Goal: Task Accomplishment & Management: Complete application form

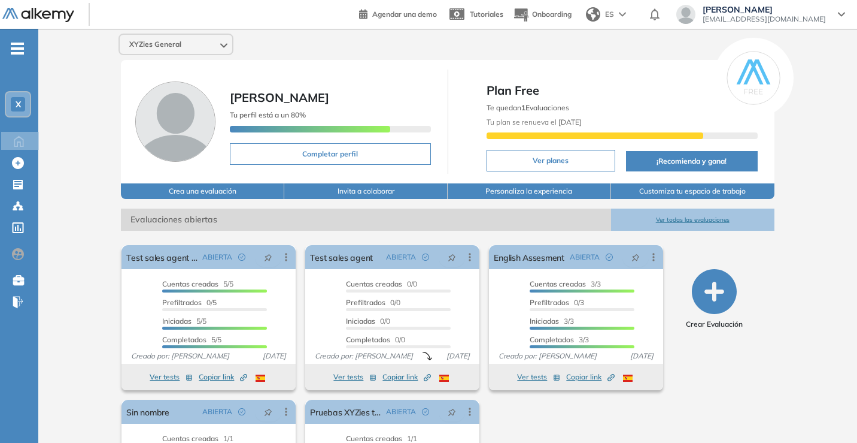
click at [507, 89] on span "Plan Free" at bounding box center [622, 90] width 271 height 18
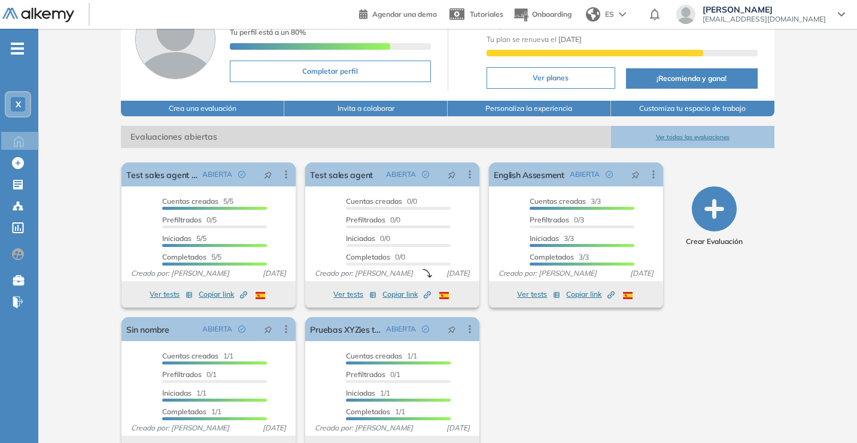
scroll to position [116, 0]
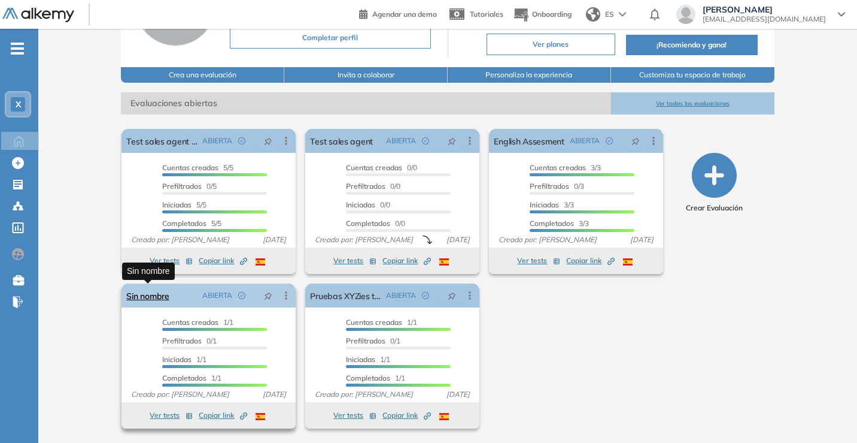
click at [160, 295] on link "Sin nombre" at bounding box center [147, 295] width 43 height 24
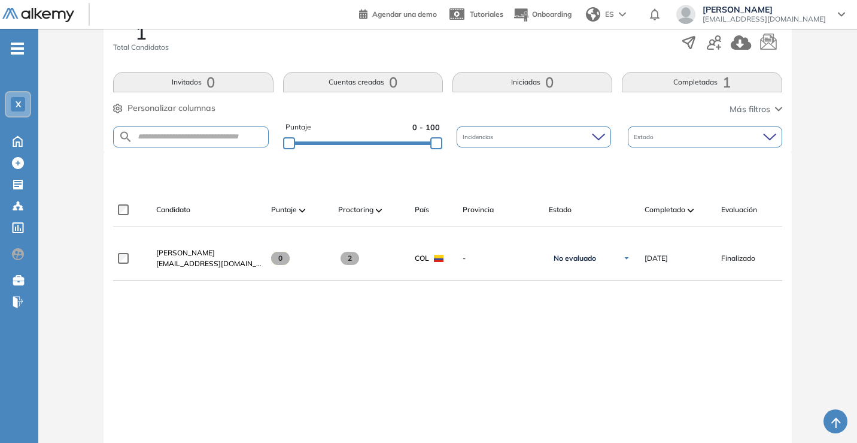
scroll to position [244, 0]
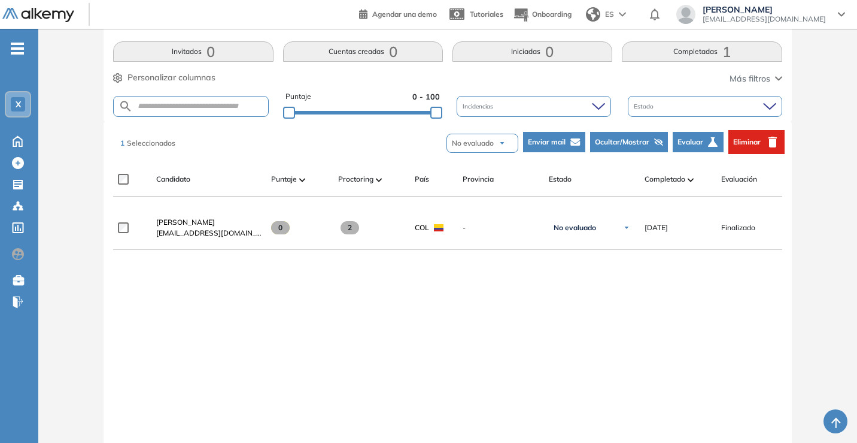
click at [753, 144] on span "Eliminar" at bounding box center [748, 142] width 28 height 11
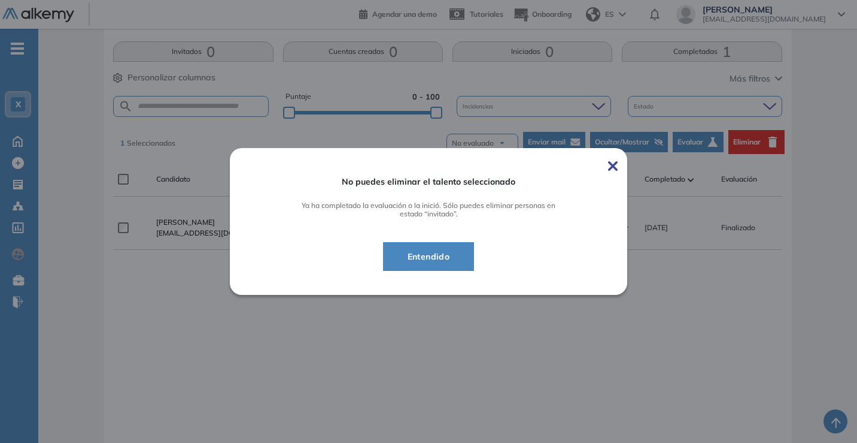
click at [439, 257] on span "Entendido" at bounding box center [429, 256] width 62 height 14
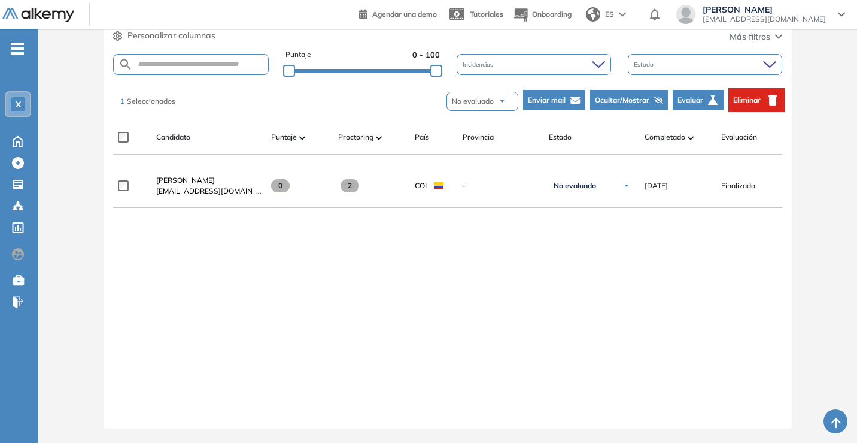
scroll to position [0, 0]
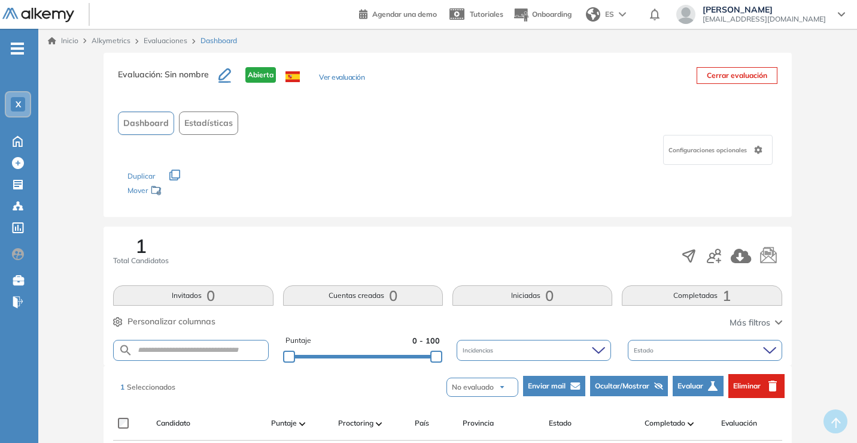
click at [20, 110] on div "X" at bounding box center [18, 104] width 14 height 14
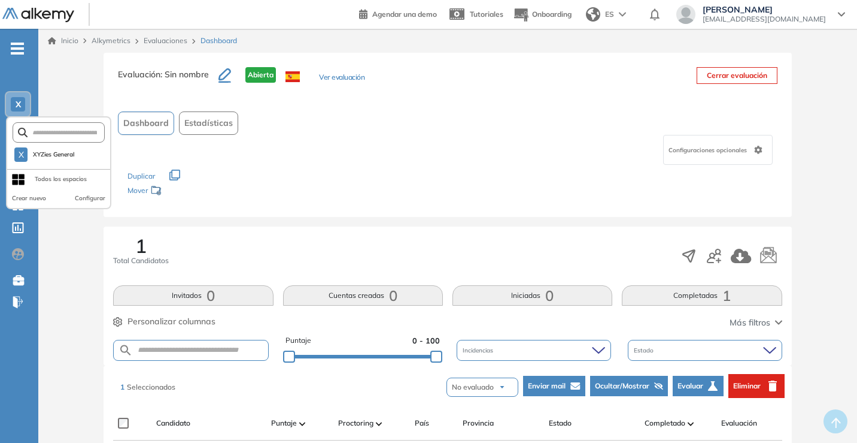
click at [401, 215] on div "Evaluación : Sin nombre Abierta Ver evaluación Cerrar evaluación Dashboard Esta…" at bounding box center [448, 135] width 688 height 164
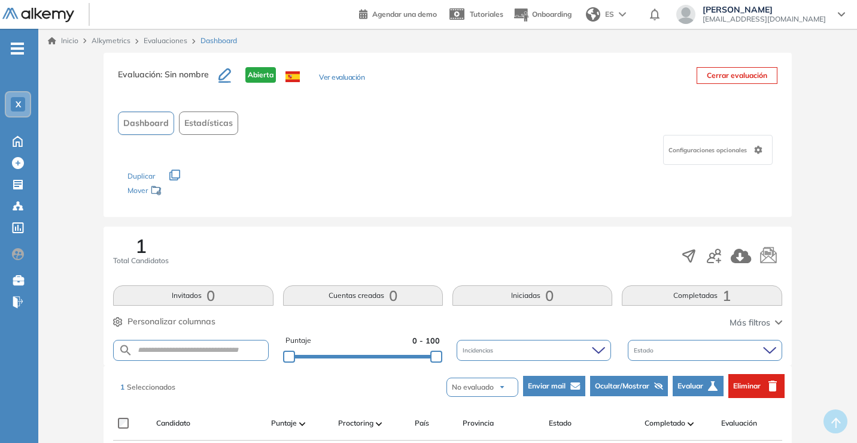
click at [153, 42] on link "Evaluaciones" at bounding box center [166, 40] width 44 height 9
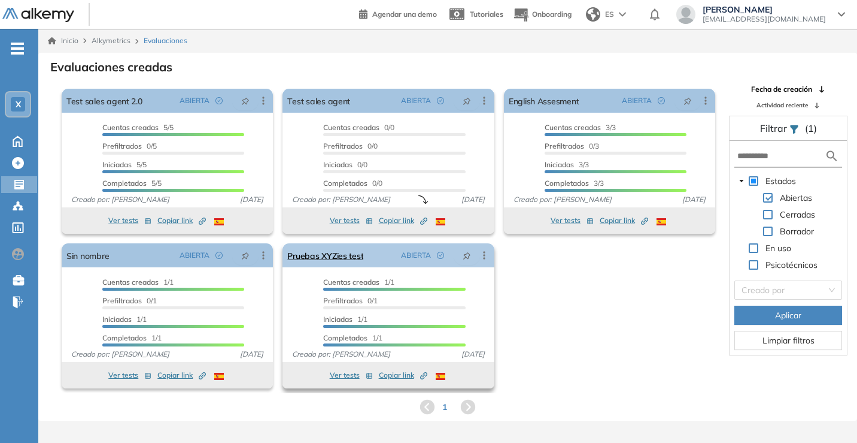
click at [483, 254] on icon at bounding box center [484, 255] width 12 height 12
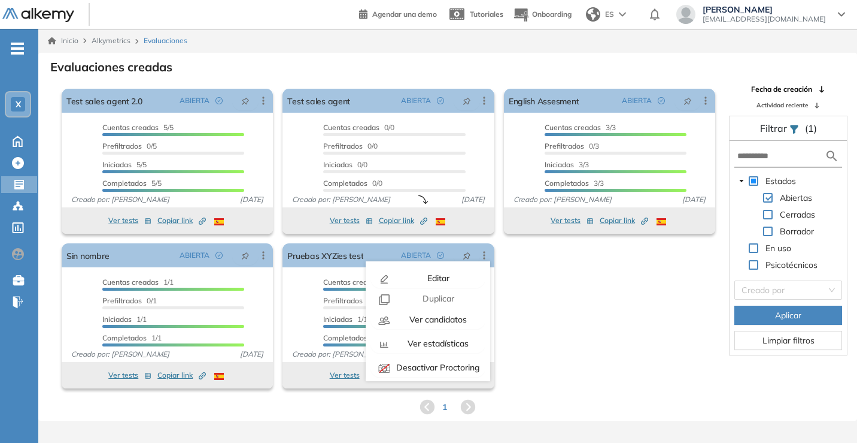
click at [560, 317] on div "El proctoring será activado ¡Importante!: Los usuarios que ya realizaron la eva…" at bounding box center [388, 238] width 663 height 309
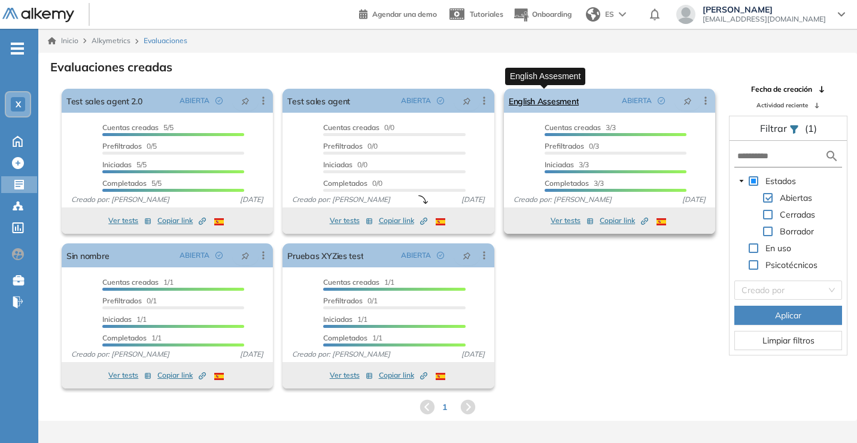
click at [556, 96] on link "English Assesment" at bounding box center [544, 101] width 70 height 24
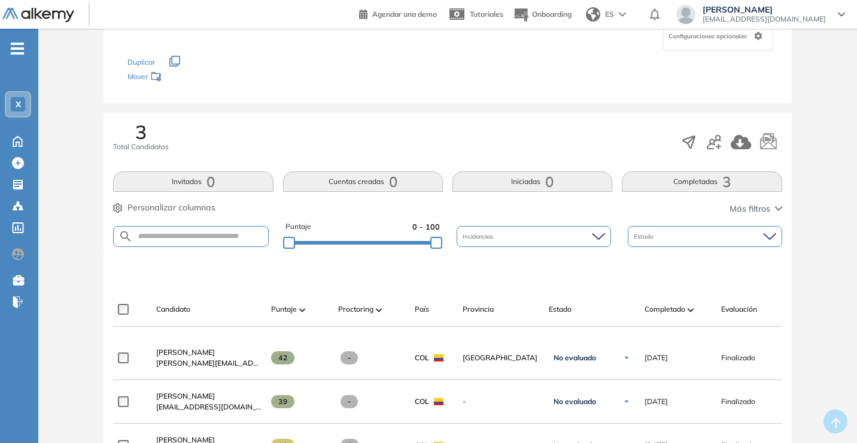
scroll to position [383, 0]
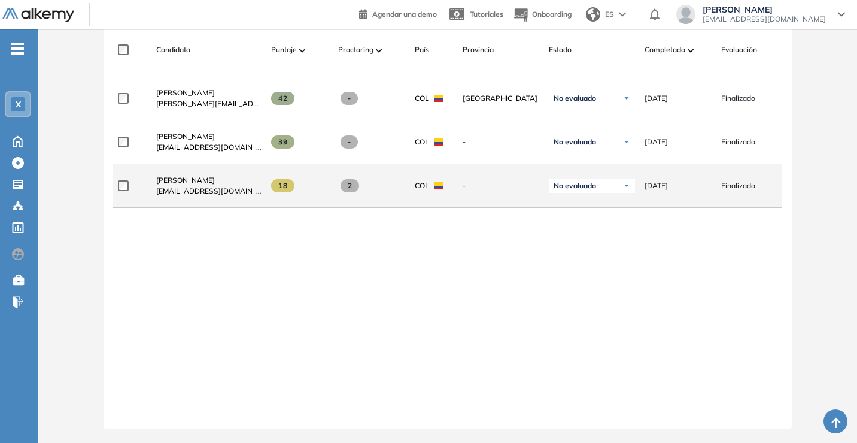
click at [122, 187] on div at bounding box center [132, 186] width 29 height 30
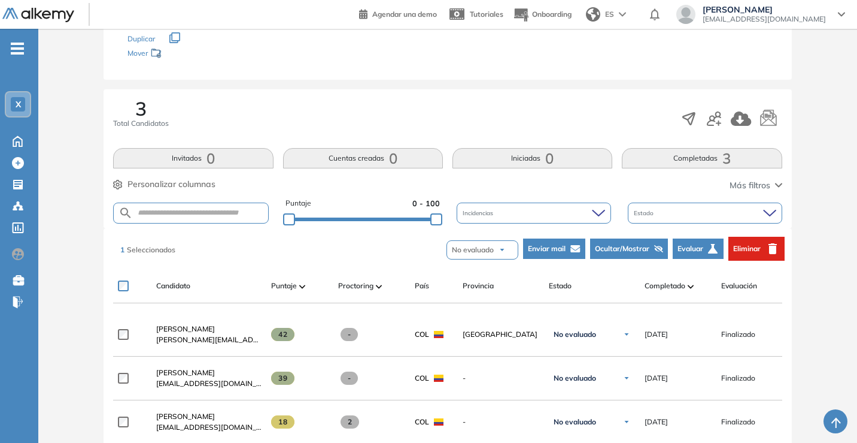
scroll to position [198, 0]
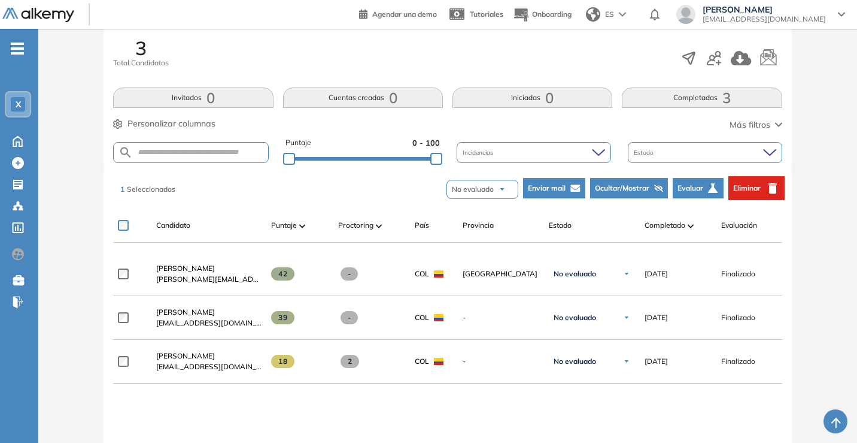
click at [764, 187] on button "Eliminar" at bounding box center [757, 188] width 56 height 24
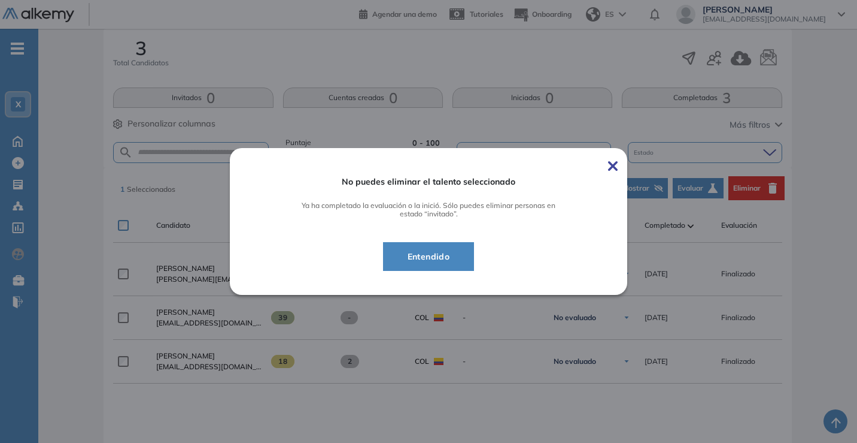
click at [443, 253] on span "Entendido" at bounding box center [429, 256] width 62 height 14
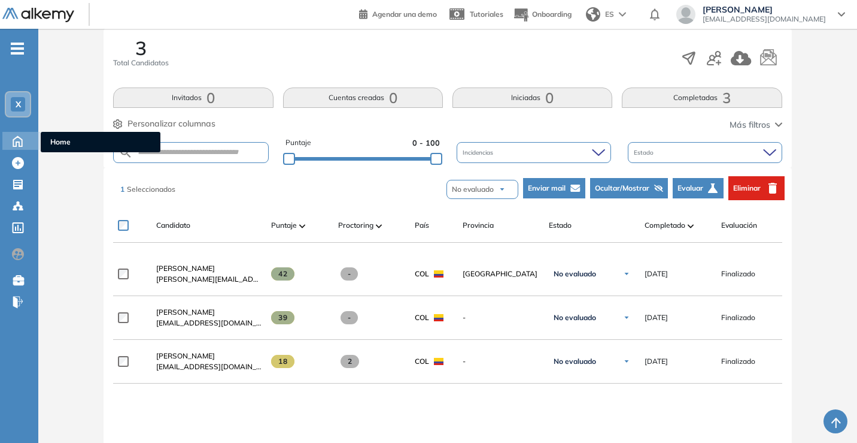
click at [21, 144] on icon at bounding box center [17, 140] width 21 height 14
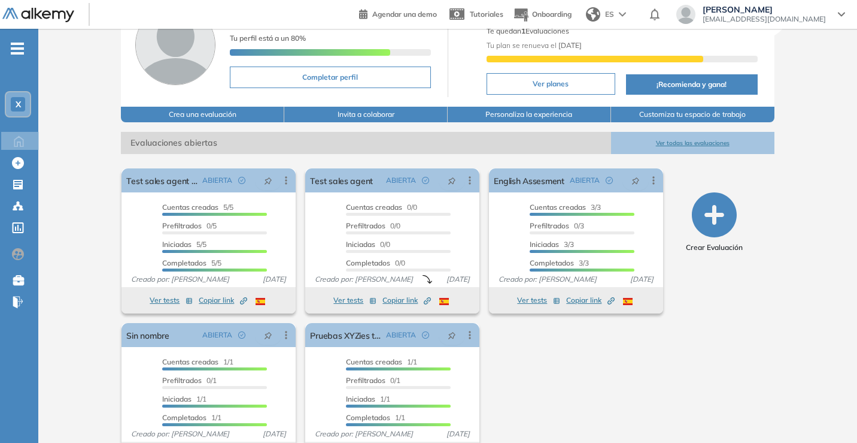
scroll to position [116, 0]
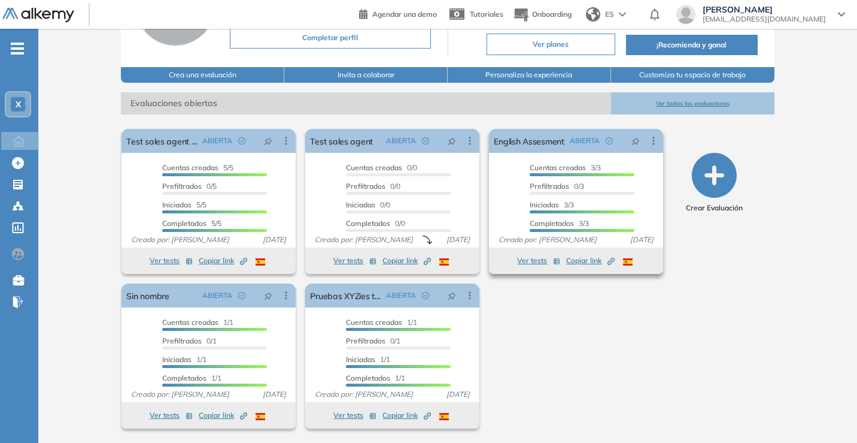
click at [556, 169] on span "Cuentas creadas" at bounding box center [558, 167] width 56 height 9
click at [229, 169] on span "Cuentas creadas 5/5" at bounding box center [197, 167] width 71 height 9
click at [223, 324] on span "Cuentas creadas 1/1" at bounding box center [197, 321] width 71 height 9
click at [363, 324] on span "Cuentas creadas" at bounding box center [374, 321] width 56 height 9
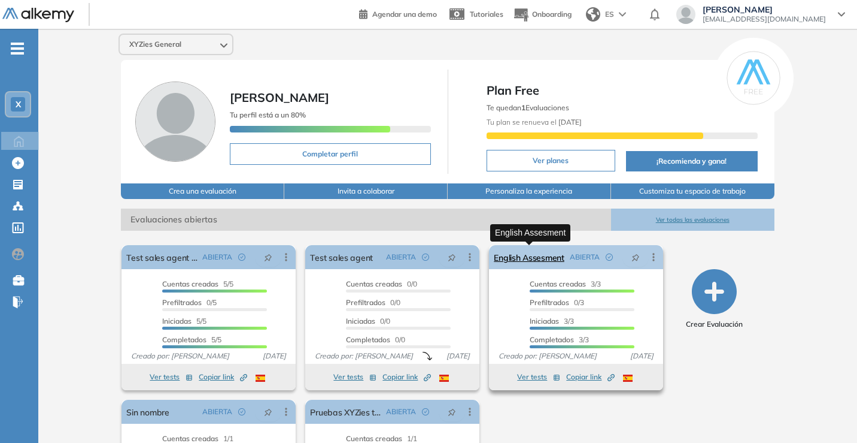
click at [534, 256] on link "English Assesment" at bounding box center [529, 257] width 70 height 24
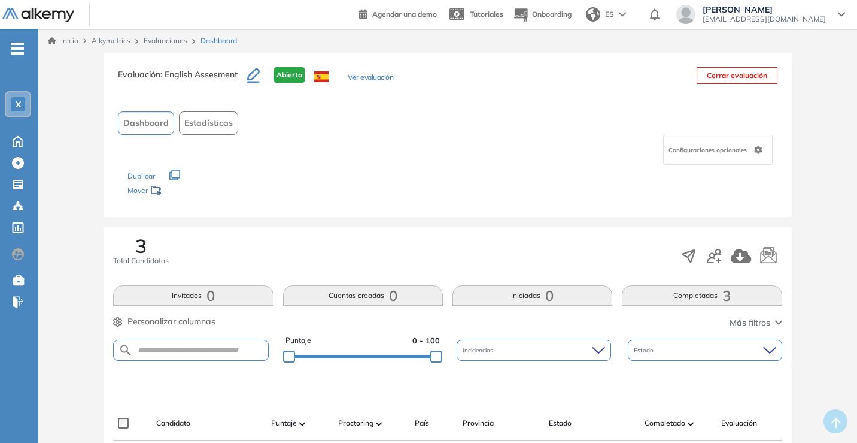
click at [152, 77] on h3 "Evaluación : English Assesment" at bounding box center [182, 79] width 129 height 25
click at [16, 103] on span "X" at bounding box center [18, 104] width 5 height 10
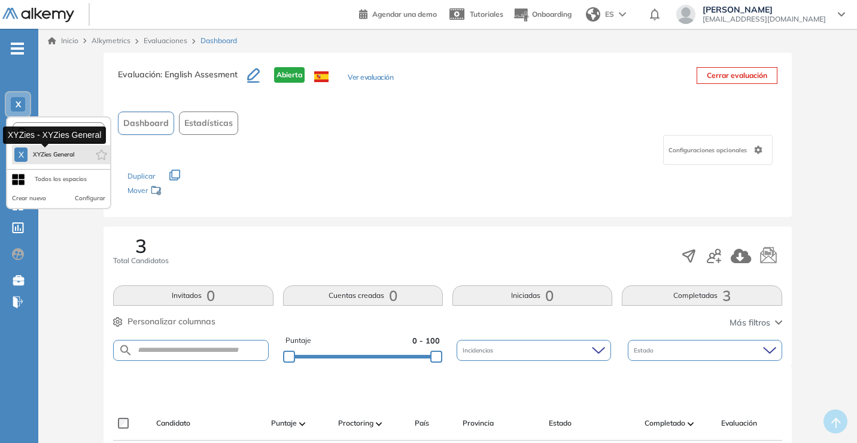
click at [37, 159] on span "XYZies General" at bounding box center [53, 155] width 43 height 10
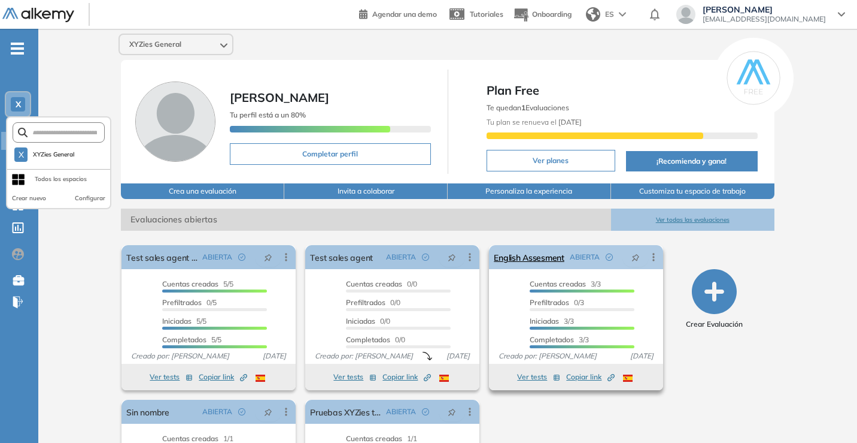
click at [658, 258] on icon at bounding box center [654, 257] width 12 height 12
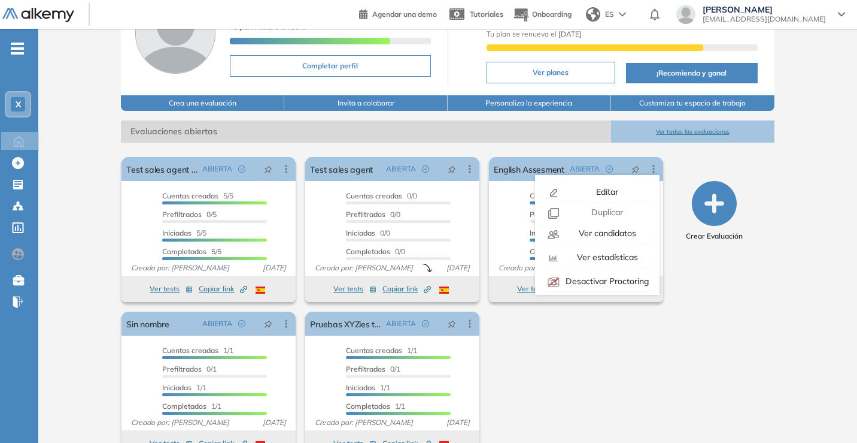
scroll to position [116, 0]
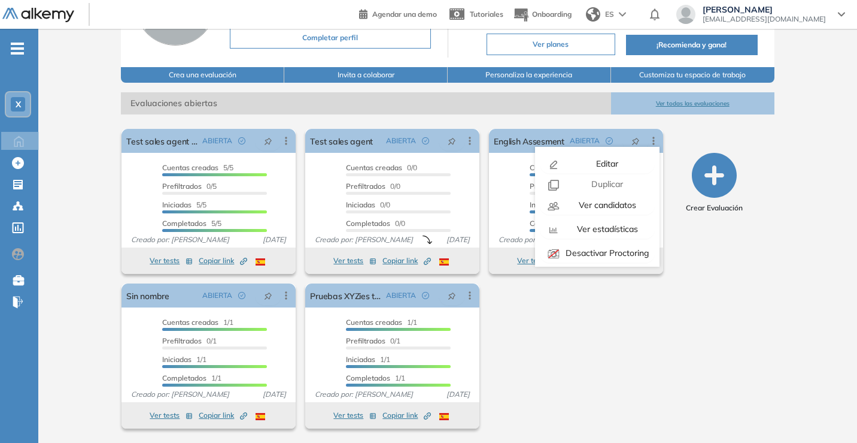
click at [585, 325] on div "El proctoring será activado ¡Importante!: Los usuarios que ya realizaron la eva…" at bounding box center [392, 278] width 551 height 309
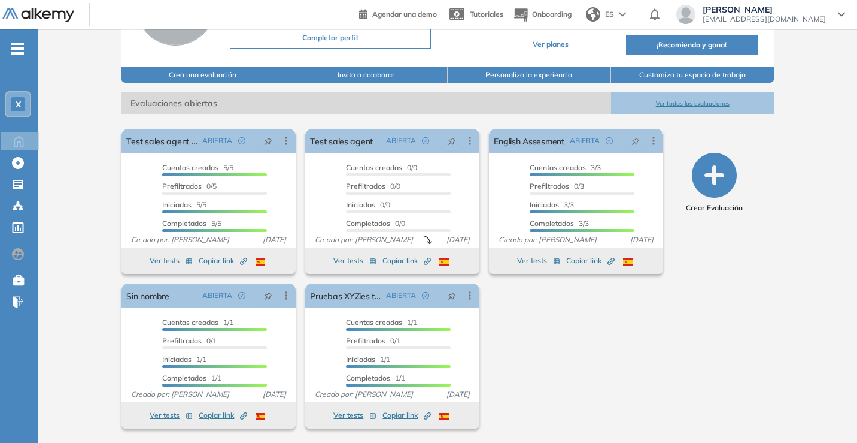
scroll to position [0, 0]
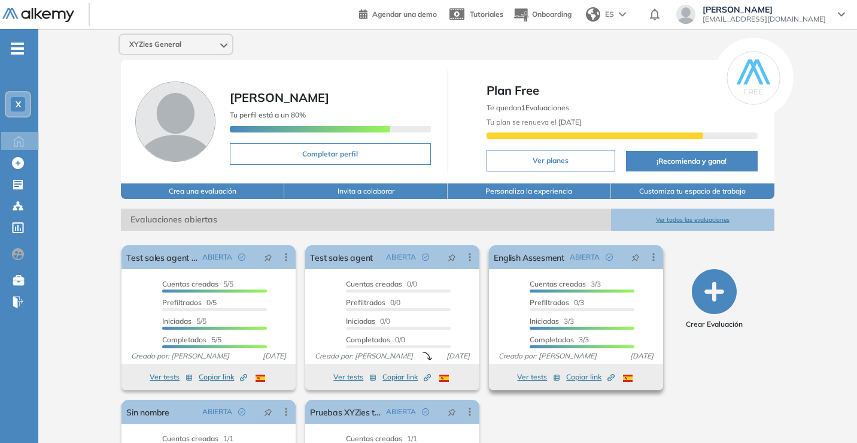
click at [529, 377] on button "Ver tests" at bounding box center [538, 376] width 43 height 14
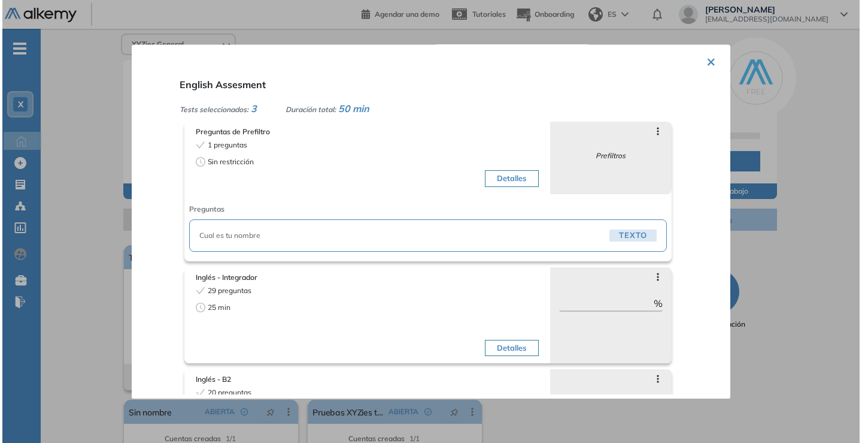
scroll to position [76, 0]
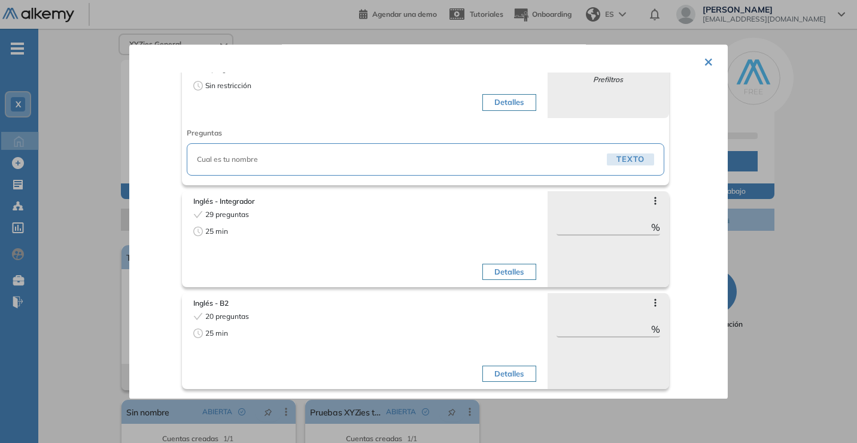
click at [704, 54] on button "×" at bounding box center [709, 60] width 10 height 23
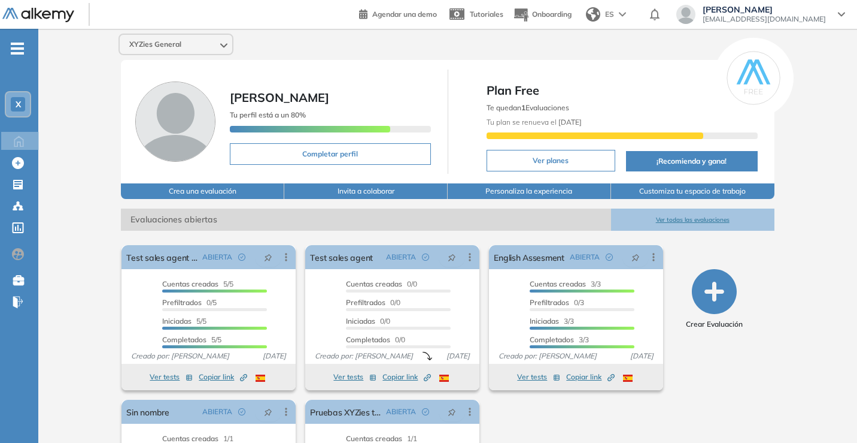
click at [702, 294] on icon "button" at bounding box center [714, 291] width 45 height 45
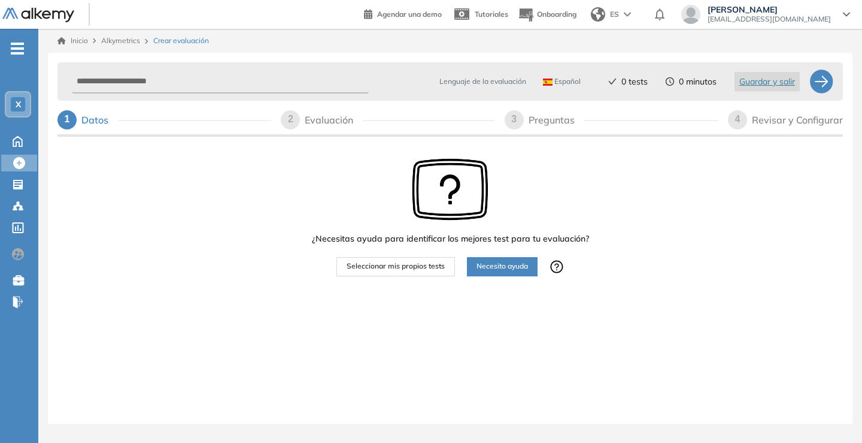
click at [420, 258] on button "Seleccionar mis propios tests" at bounding box center [396, 266] width 119 height 19
click at [407, 272] on span "Seleccionar mis propios tests" at bounding box center [396, 265] width 98 height 11
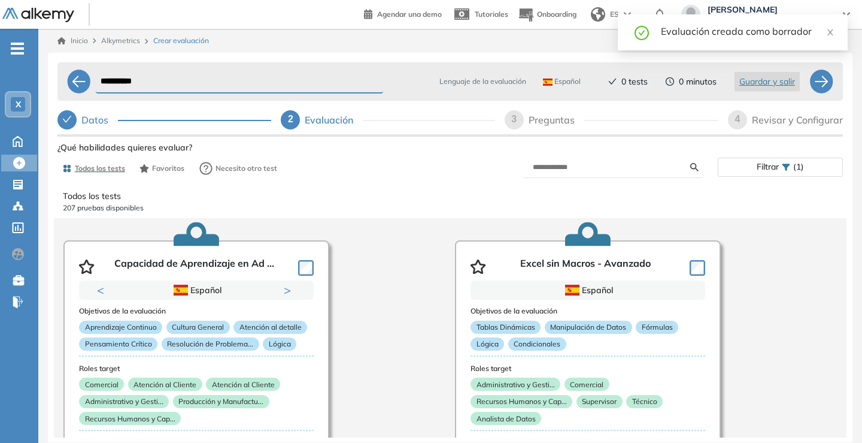
click at [777, 163] on span "Filtrar" at bounding box center [768, 166] width 22 height 17
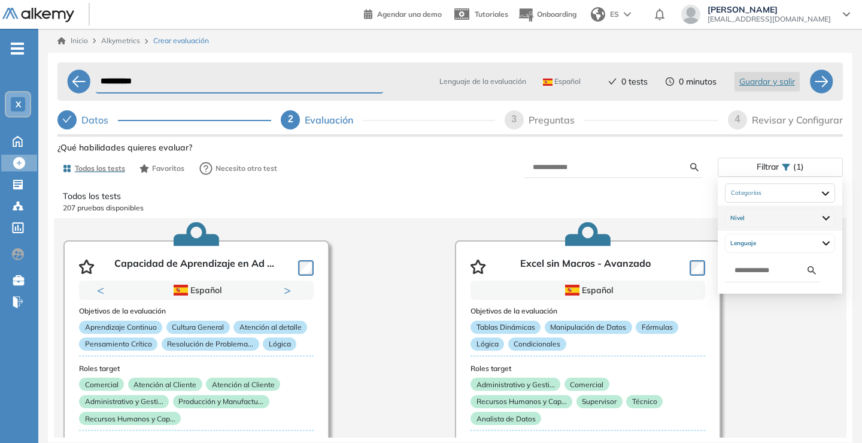
click at [830, 220] on img at bounding box center [826, 217] width 7 height 13
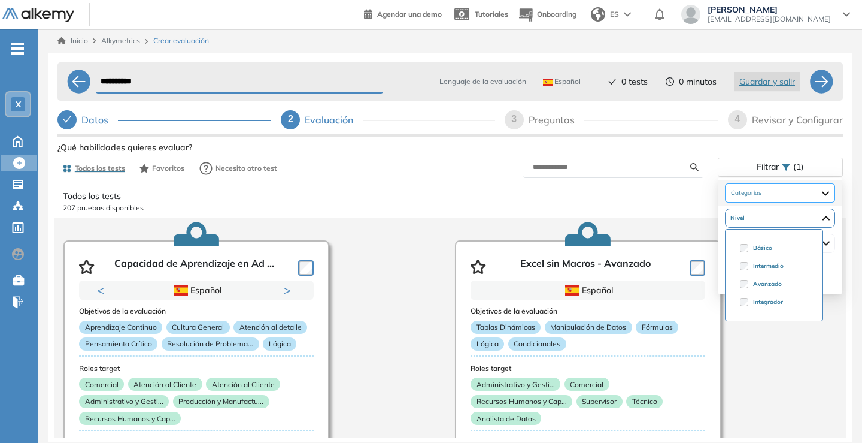
click at [767, 196] on div at bounding box center [780, 192] width 110 height 19
click at [835, 193] on div at bounding box center [780, 192] width 110 height 19
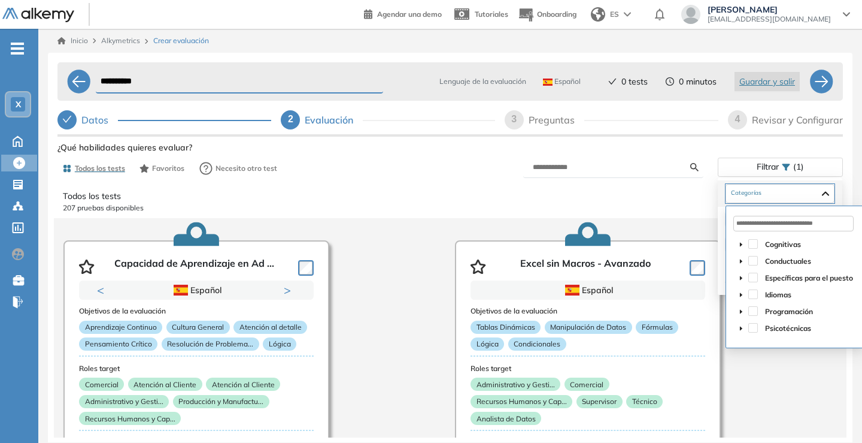
click at [742, 293] on icon "caret-down" at bounding box center [741, 295] width 6 height 6
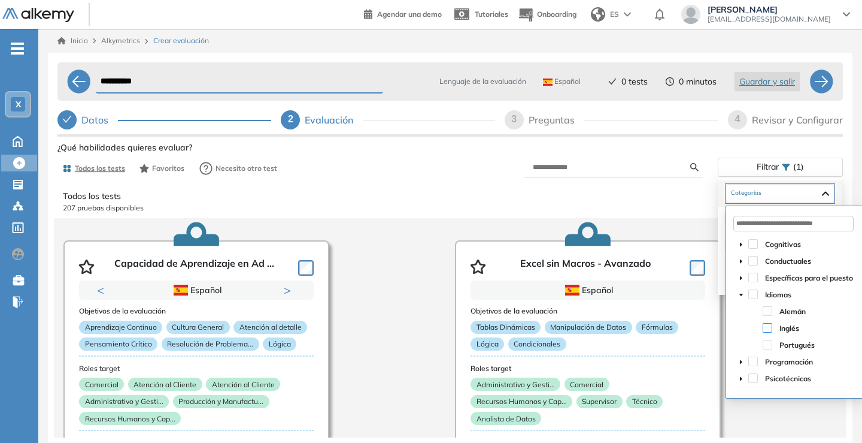
click at [769, 327] on span at bounding box center [768, 328] width 10 height 10
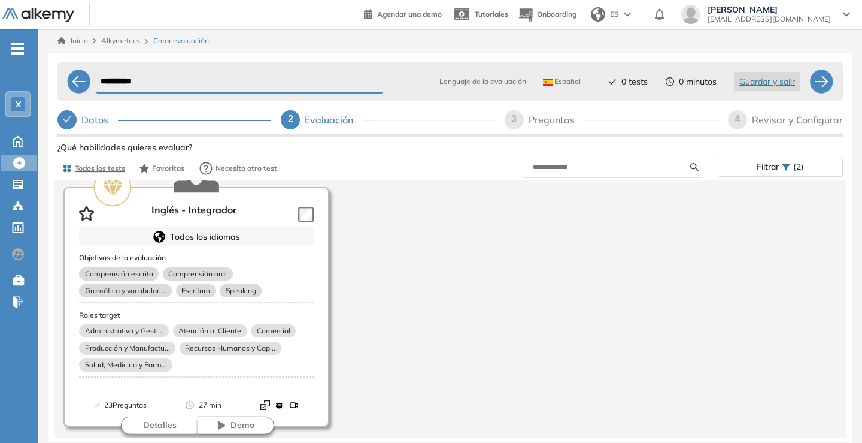
scroll to position [326, 0]
click at [305, 215] on div "Inglés - Integrador Todos los idiomas Objetivos de la evaluación Comprensión es…" at bounding box center [254, 294] width 382 height 262
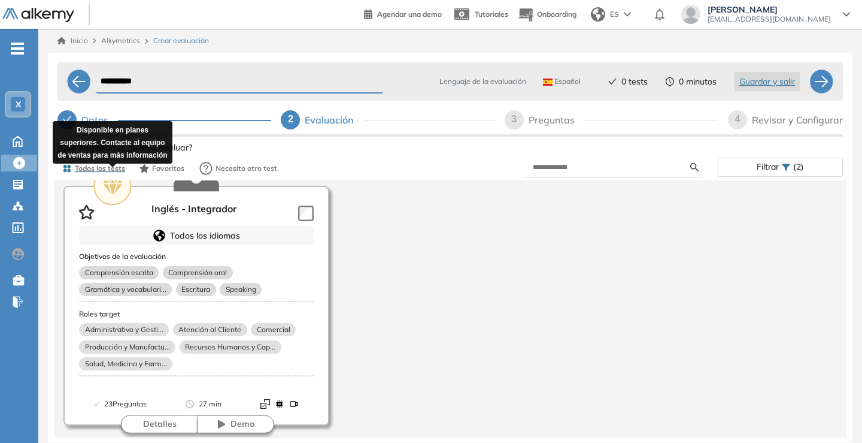
click at [116, 199] on link at bounding box center [112, 186] width 38 height 38
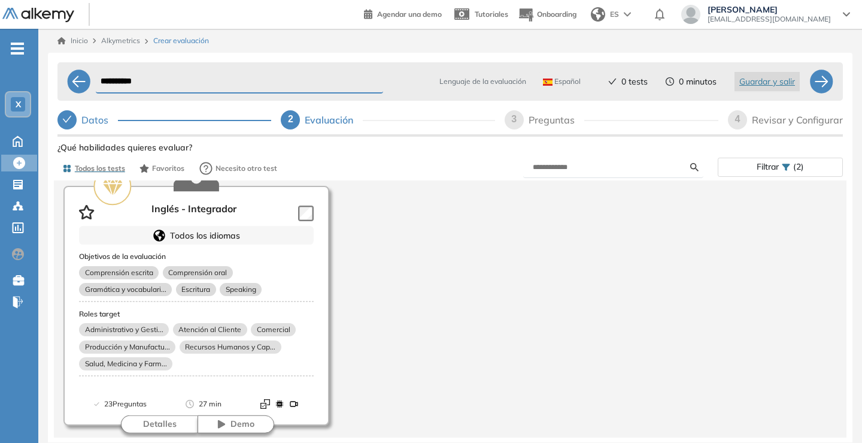
click at [313, 216] on div "Inglés - Integrador Todos los idiomas Objetivos de la evaluación Comprensión es…" at bounding box center [254, 294] width 382 height 262
drag, startPoint x: 296, startPoint y: 215, endPoint x: 129, endPoint y: 216, distance: 166.5
click at [295, 215] on div "Inglés - Integrador Todos los idiomas Objetivos de la evaluación Comprensión es…" at bounding box center [254, 294] width 382 height 262
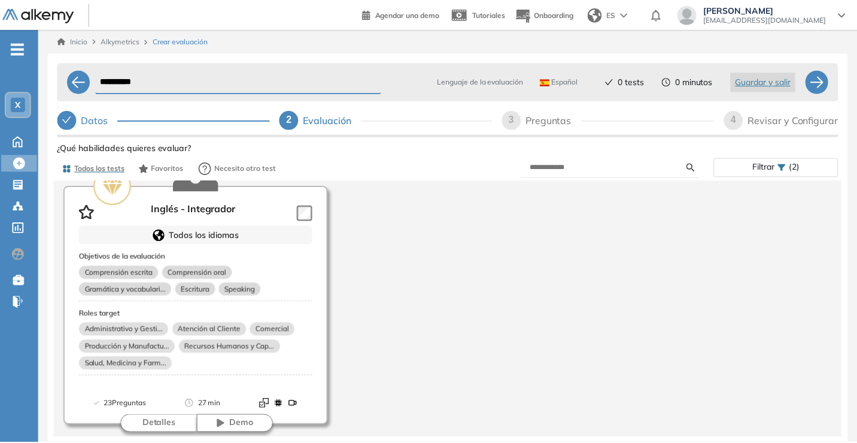
scroll to position [0, 0]
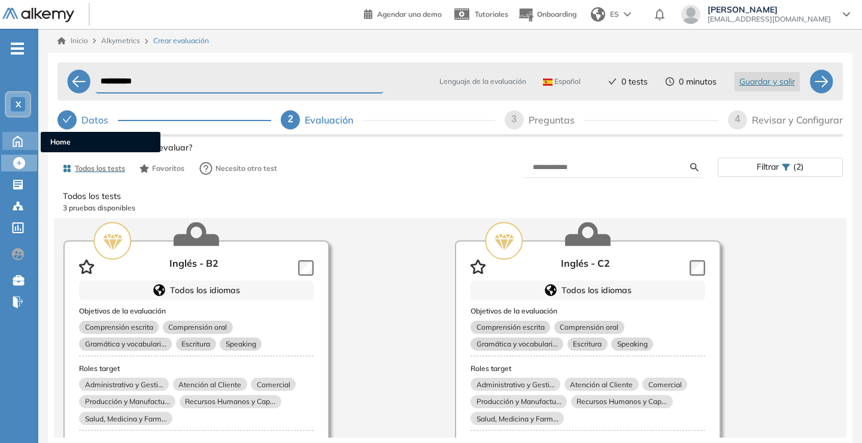
click at [22, 135] on icon at bounding box center [17, 140] width 21 height 14
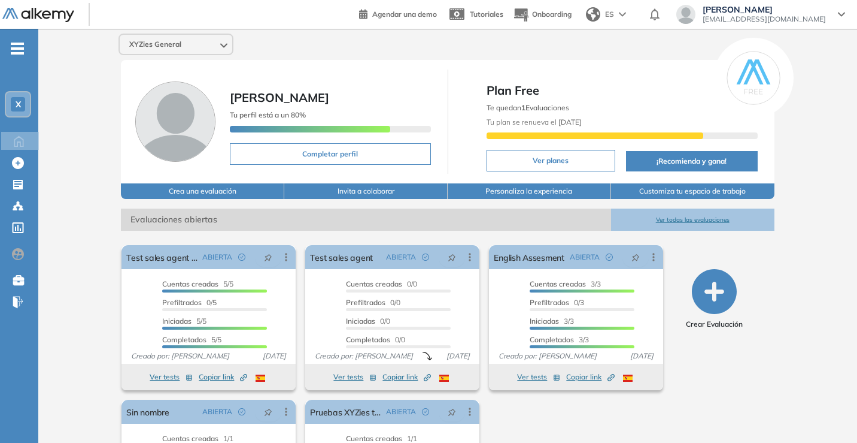
scroll to position [116, 0]
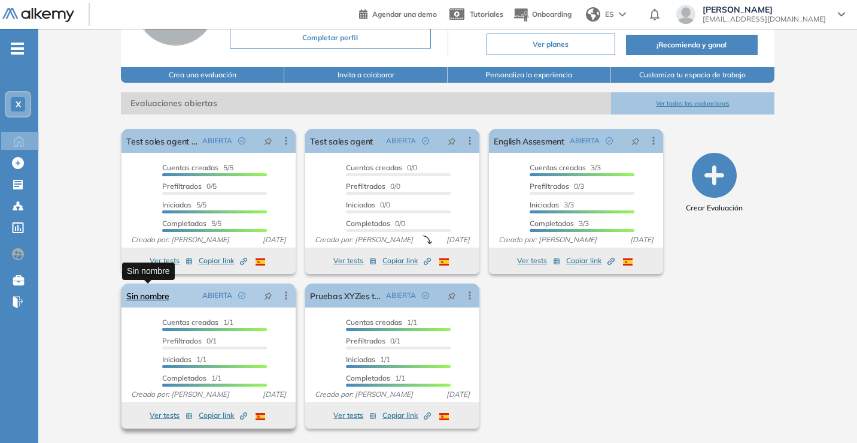
click at [151, 293] on link "Sin nombre" at bounding box center [147, 295] width 43 height 24
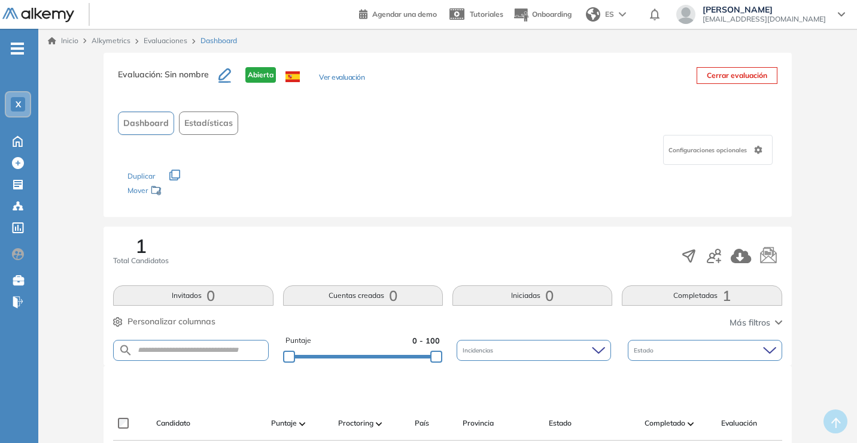
click at [150, 119] on span "Dashboard" at bounding box center [146, 123] width 46 height 13
click at [13, 104] on div "X" at bounding box center [18, 104] width 14 height 14
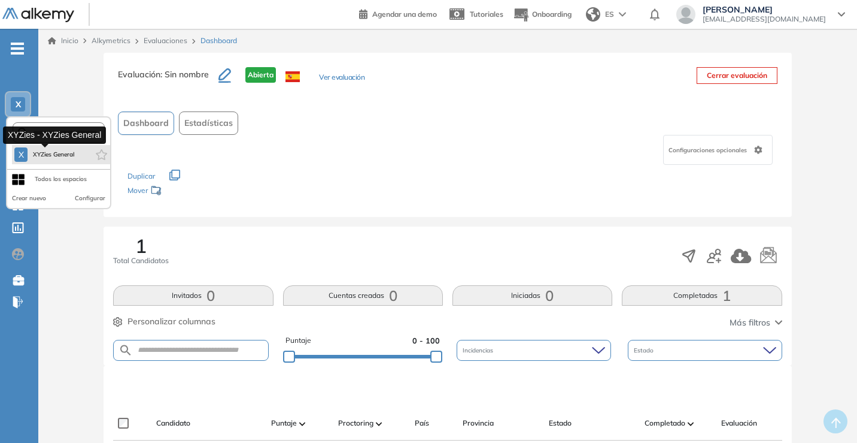
click at [49, 156] on span "XYZies General" at bounding box center [53, 155] width 43 height 10
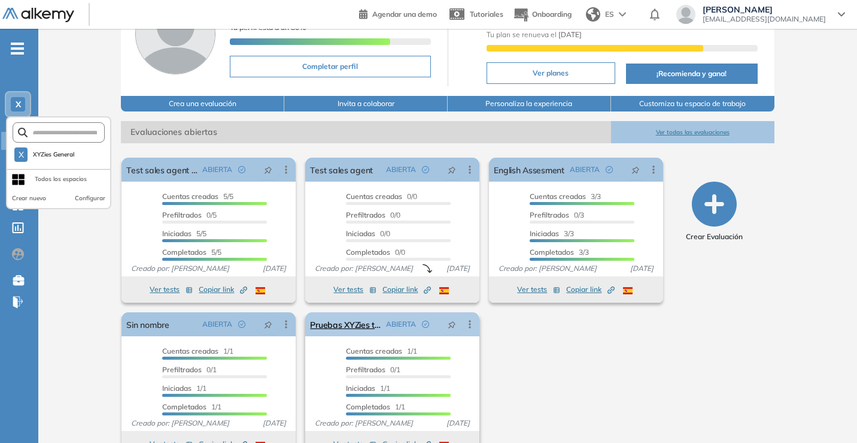
scroll to position [116, 0]
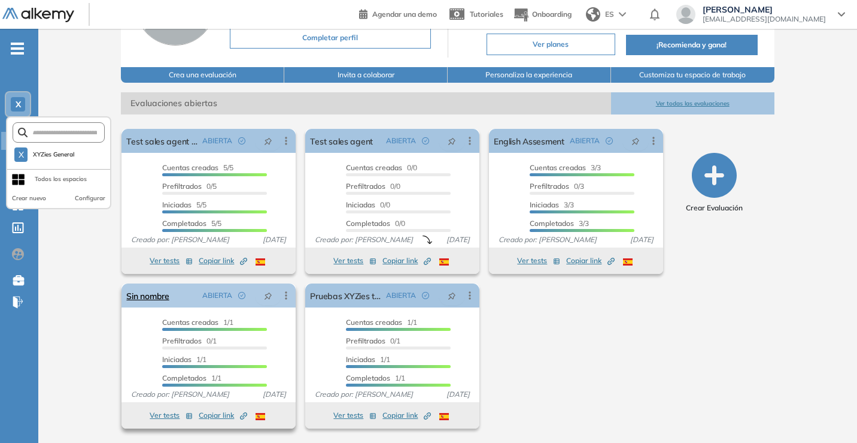
click at [289, 297] on icon at bounding box center [286, 295] width 12 height 12
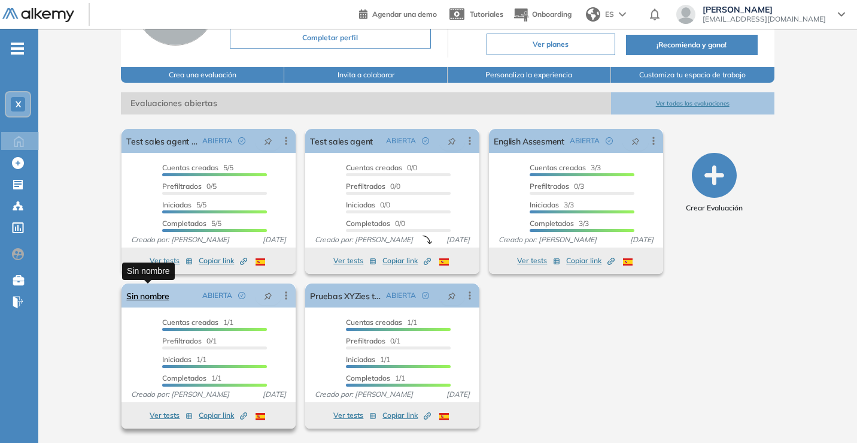
click at [147, 299] on link "Sin nombre" at bounding box center [147, 295] width 43 height 24
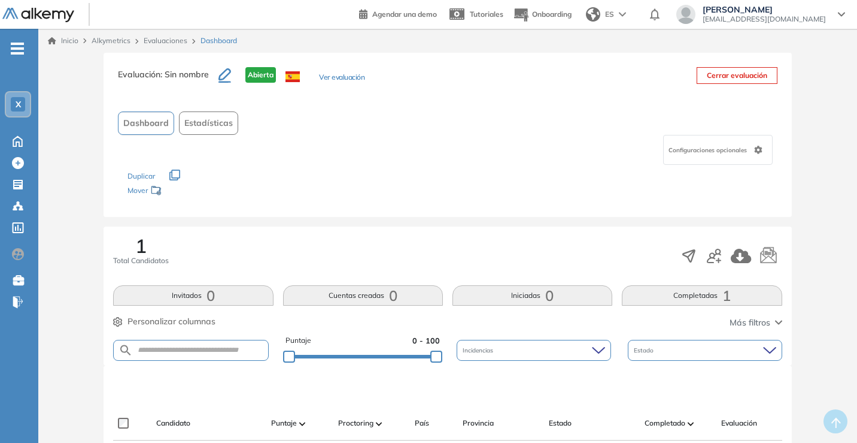
click at [148, 247] on div "1 Total Candidatos" at bounding box center [141, 251] width 56 height 30
click at [165, 117] on span "Dashboard" at bounding box center [146, 123] width 46 height 13
click at [148, 120] on span "Dashboard" at bounding box center [146, 123] width 46 height 13
click at [11, 104] on div "X" at bounding box center [18, 104] width 14 height 14
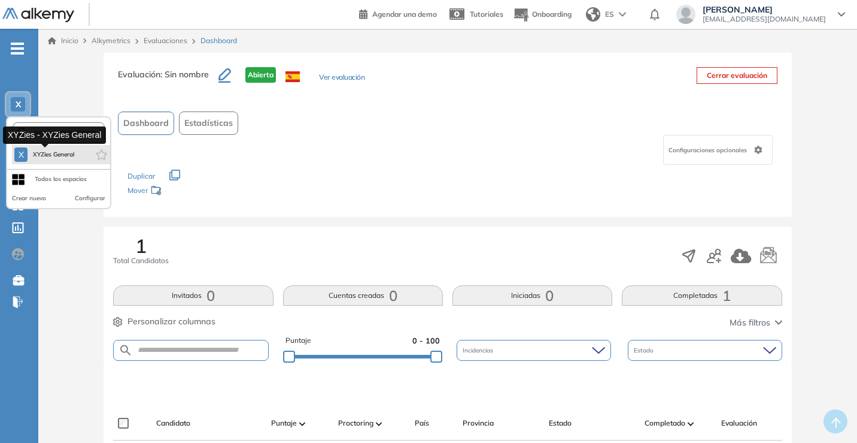
click at [66, 156] on span "XYZies General" at bounding box center [53, 155] width 43 height 10
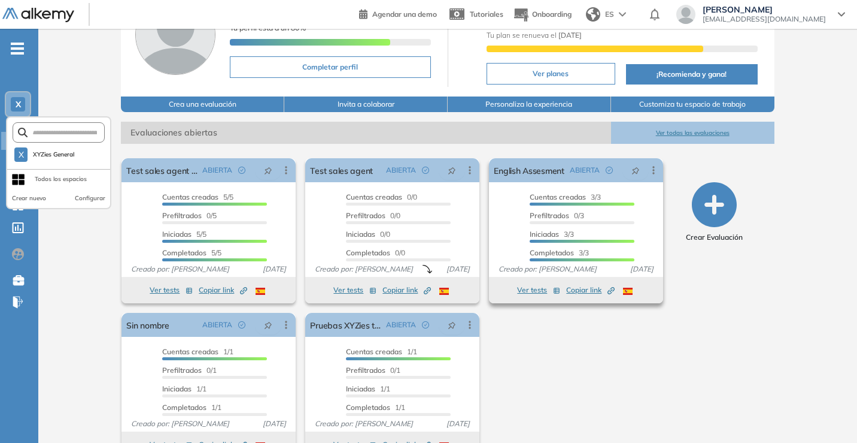
scroll to position [116, 0]
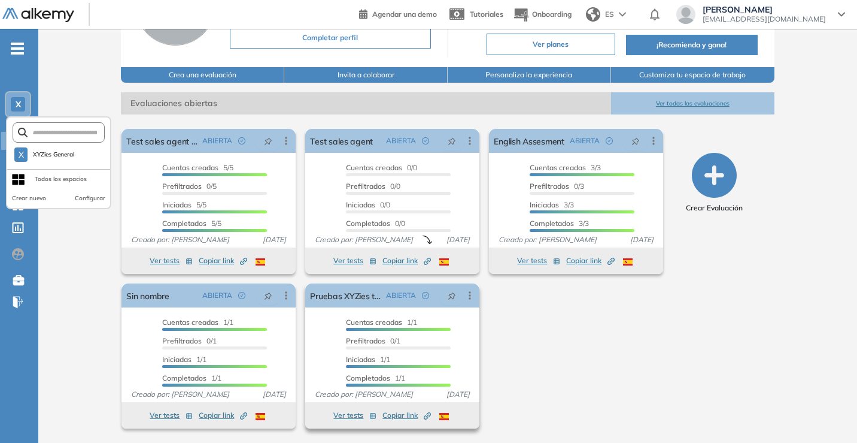
click at [343, 419] on button "Ver tests" at bounding box center [355, 415] width 43 height 14
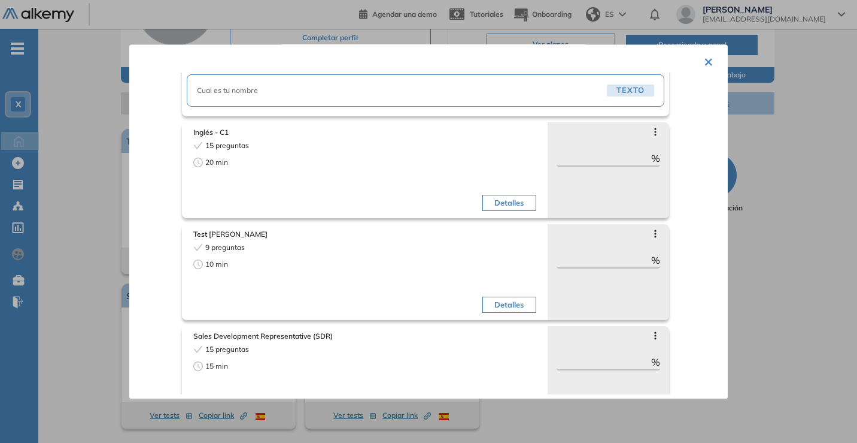
scroll to position [178, 0]
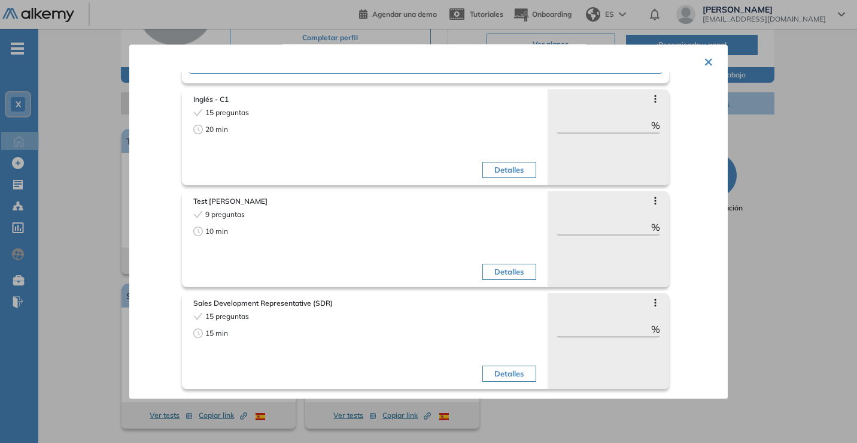
click at [708, 63] on button "×" at bounding box center [709, 60] width 10 height 23
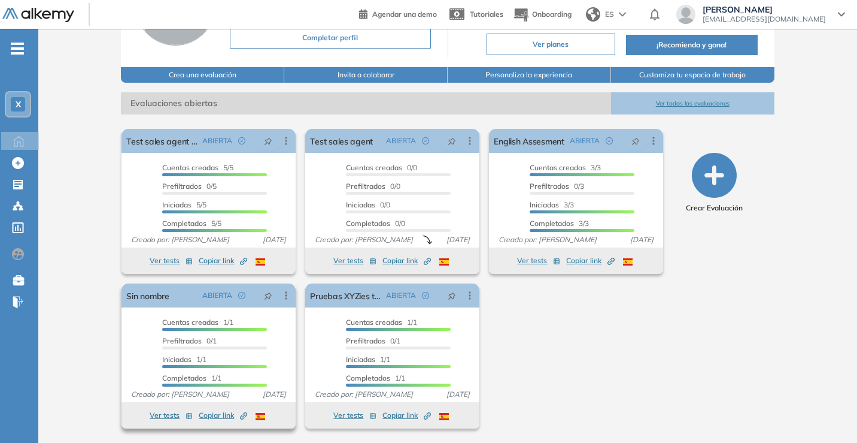
click at [160, 417] on button "Ver tests" at bounding box center [171, 415] width 43 height 14
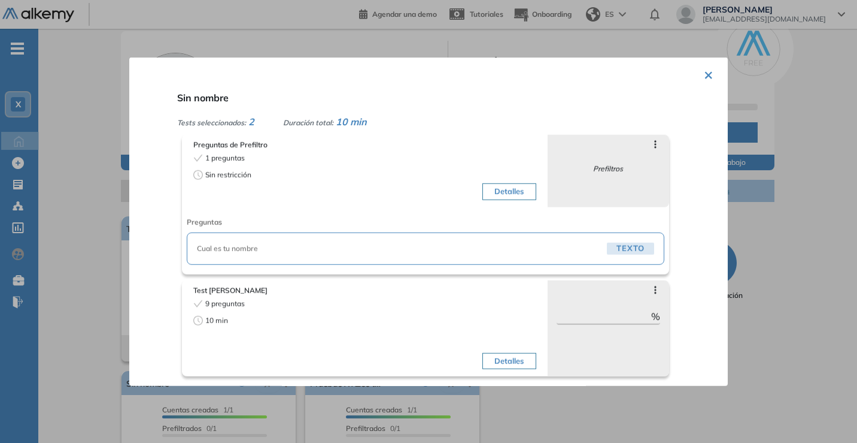
scroll to position [0, 0]
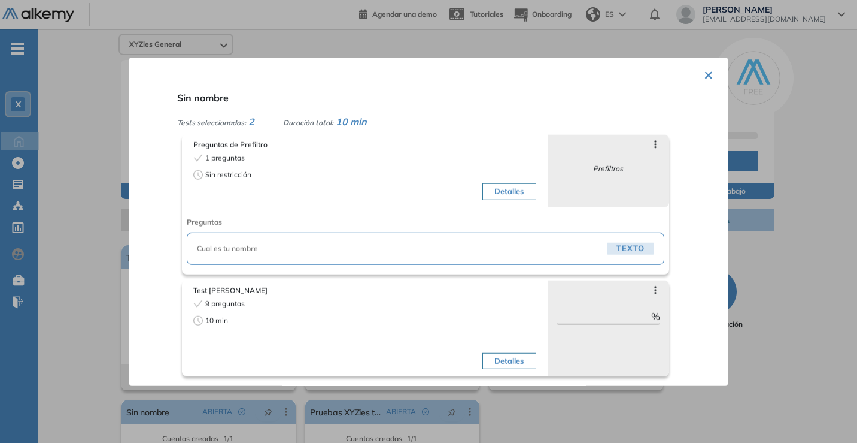
click at [696, 75] on div "× Sin nombre Tests seleccionados: 2 Duración total: 10 min Preguntas de Prefilt…" at bounding box center [428, 221] width 599 height 329
click at [704, 78] on button "×" at bounding box center [709, 73] width 10 height 23
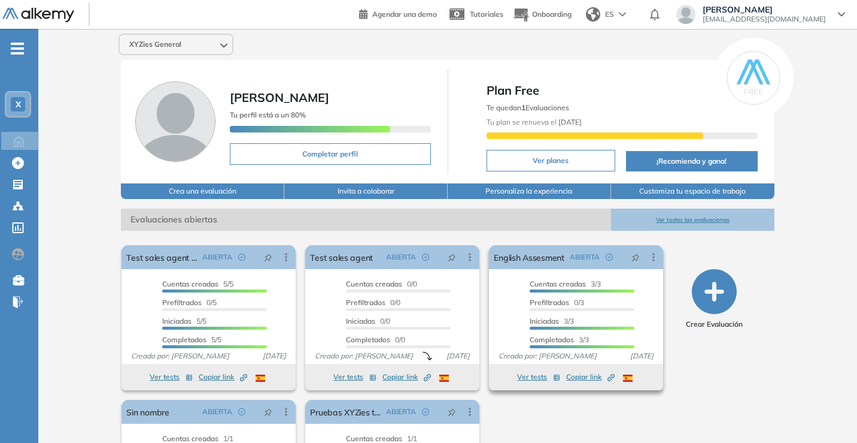
click at [530, 379] on button "Ver tests" at bounding box center [538, 376] width 43 height 14
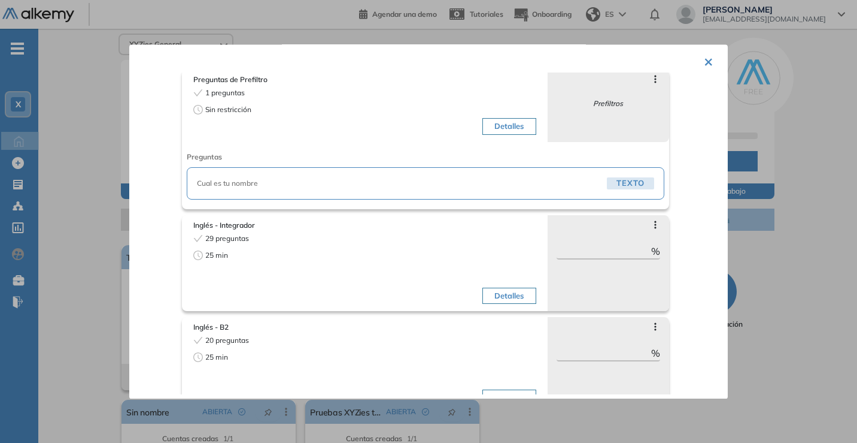
scroll to position [76, 0]
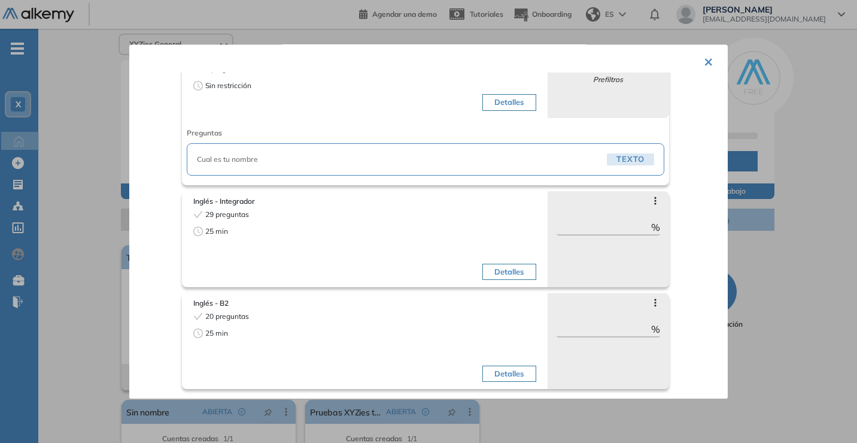
click at [707, 60] on button "×" at bounding box center [709, 60] width 10 height 23
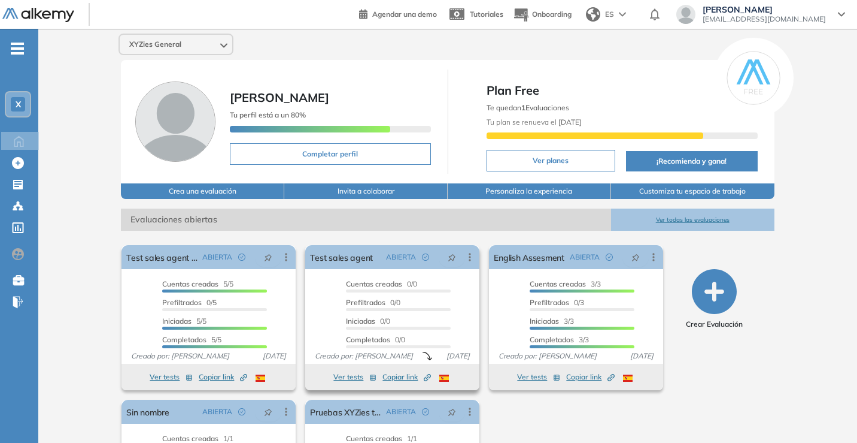
click at [338, 377] on button "Ver tests" at bounding box center [355, 376] width 43 height 14
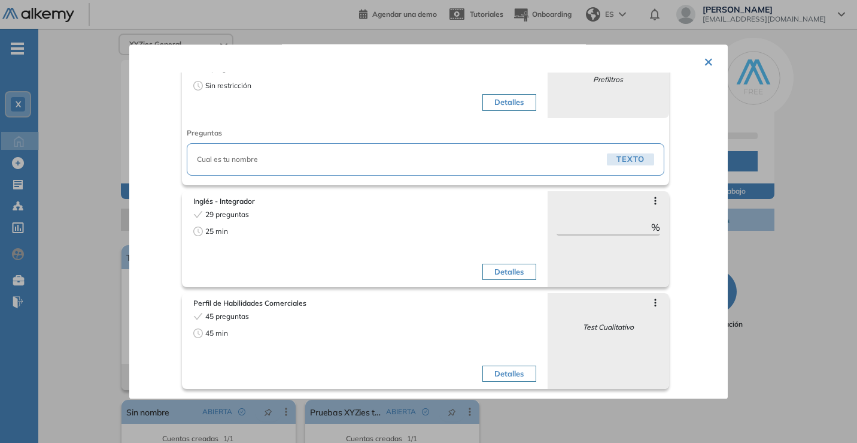
click at [709, 60] on div "× Test sales agent Tests seleccionados: 3 Duración total: 70 min Preguntas de P…" at bounding box center [428, 221] width 599 height 354
click at [705, 65] on button "×" at bounding box center [709, 60] width 10 height 23
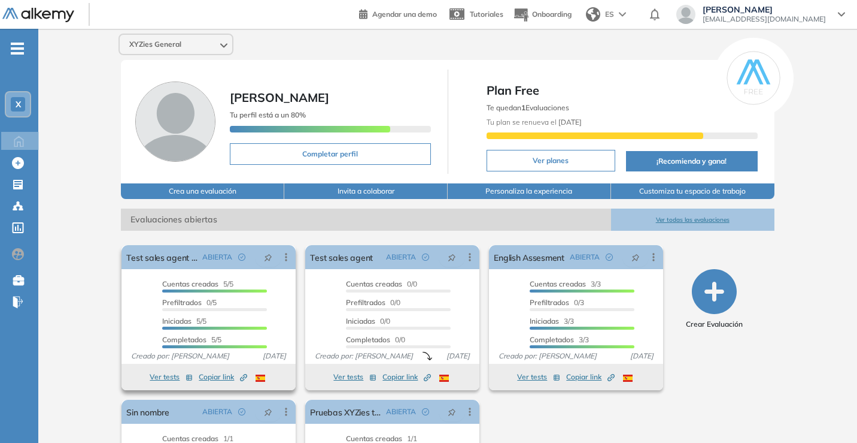
click at [160, 378] on button "Ver tests" at bounding box center [171, 376] width 43 height 14
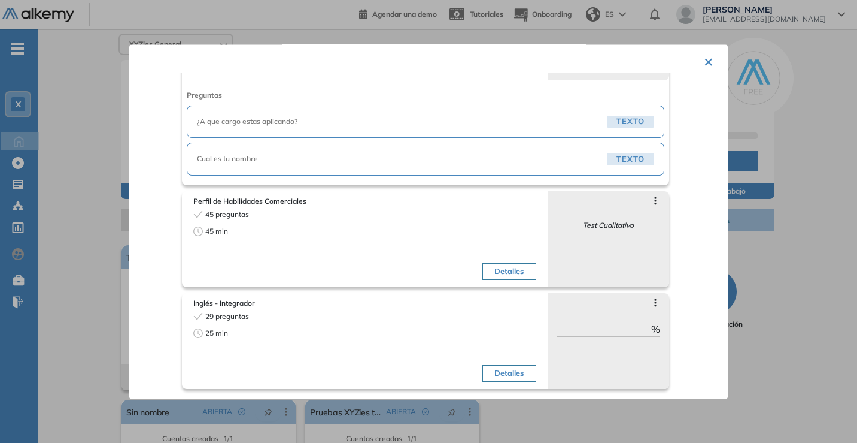
scroll to position [0, 0]
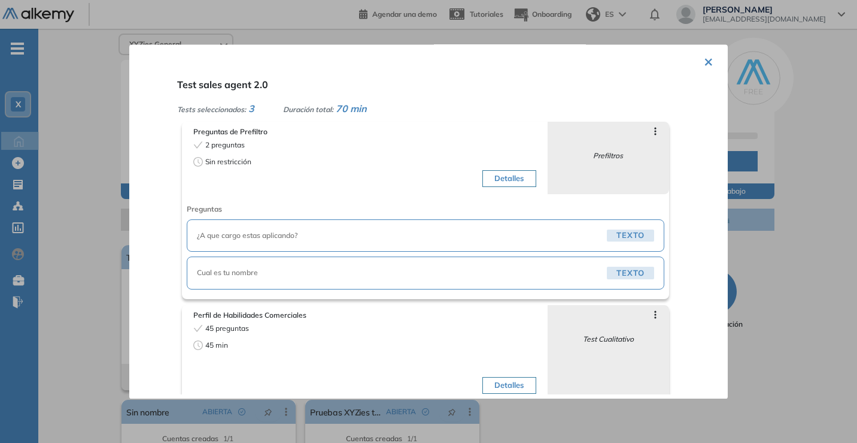
click at [707, 55] on button "×" at bounding box center [709, 60] width 10 height 23
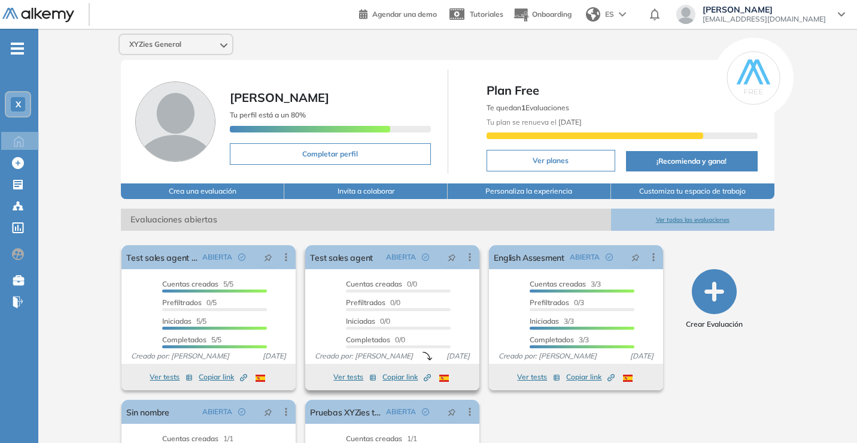
click at [350, 372] on button "Ver tests" at bounding box center [355, 376] width 43 height 14
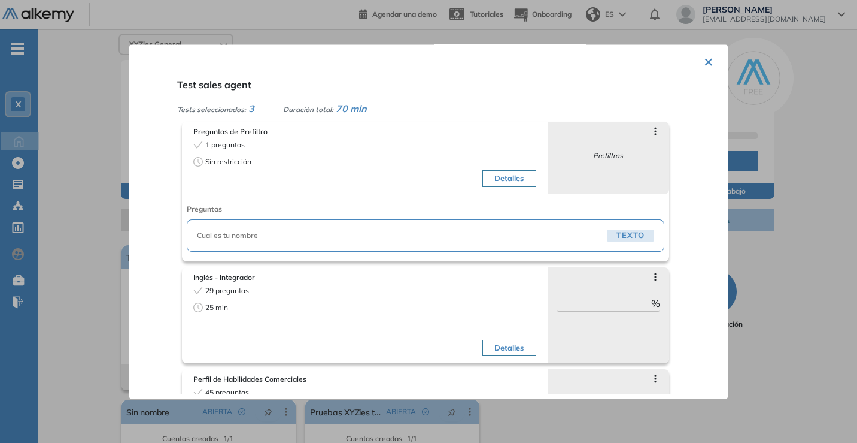
click at [704, 62] on button "×" at bounding box center [709, 60] width 10 height 23
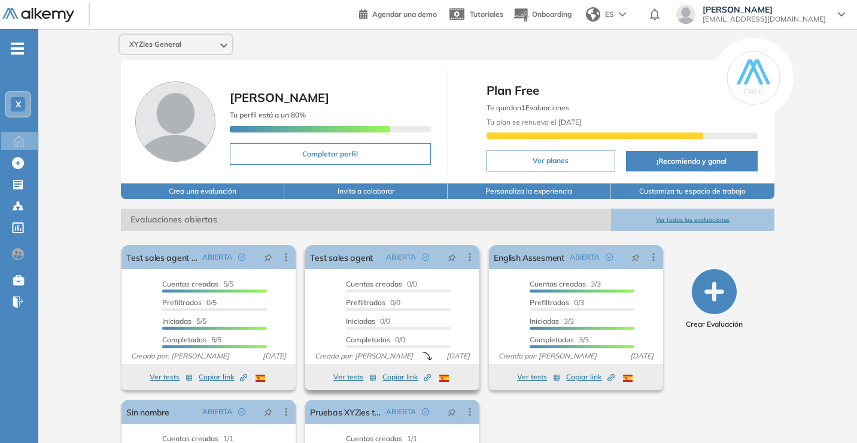
click at [399, 377] on span "Copiar link Created by potrace 1.16, written by [PERSON_NAME] [DATE]-[DATE]" at bounding box center [407, 376] width 49 height 11
click at [399, 377] on span "¡Copiado!" at bounding box center [406, 377] width 51 height 14
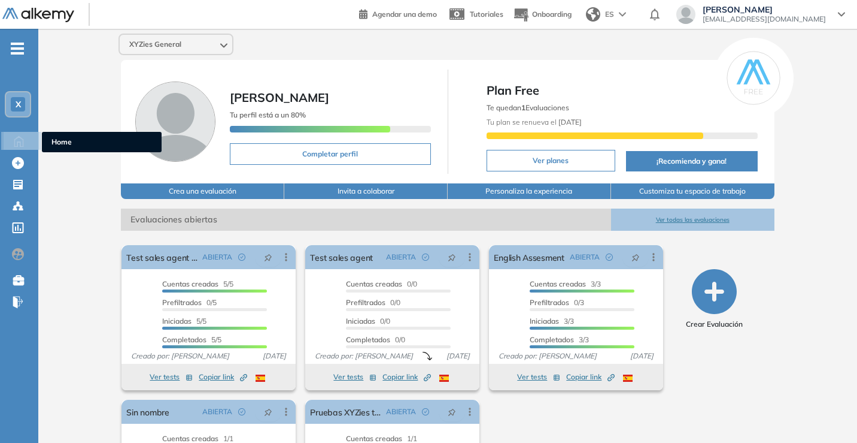
click at [20, 137] on icon at bounding box center [18, 141] width 9 height 10
click at [23, 143] on icon at bounding box center [18, 141] width 9 height 10
